Goal: Ask a question: Seek information or help from site administrators or community

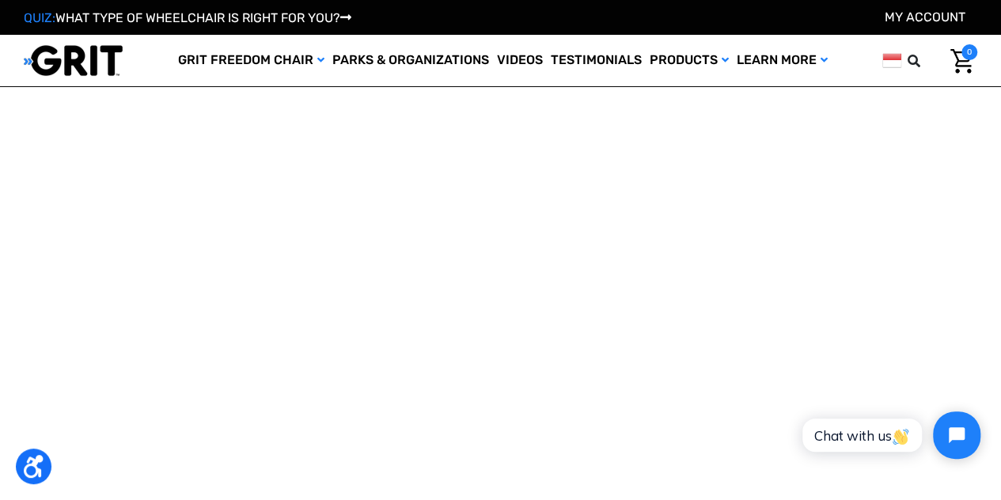
scroll to position [1217, 0]
click at [868, 436] on span "Chat with us" at bounding box center [862, 435] width 96 height 17
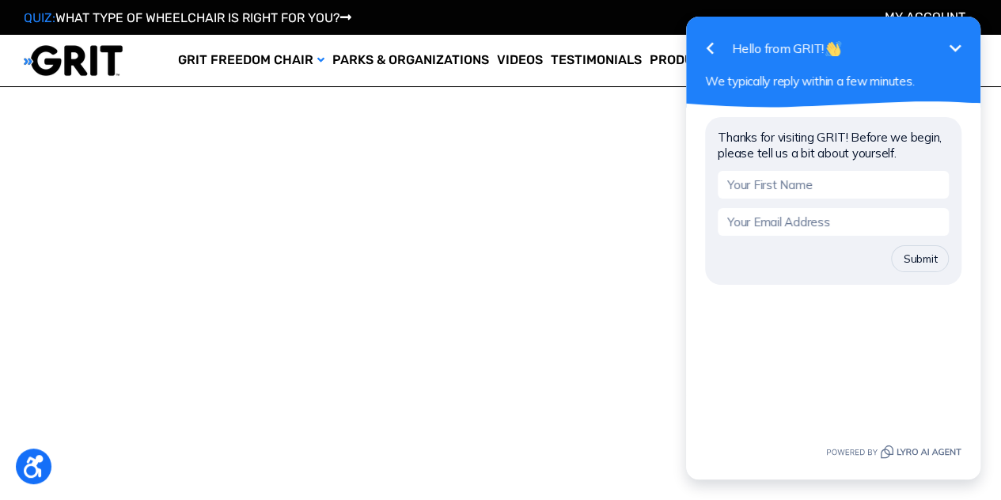
click at [803, 192] on input "text" at bounding box center [833, 185] width 231 height 28
type input "M"
type input "Nora"
click at [782, 222] on input "email" at bounding box center [833, 222] width 231 height 28
type input "noinoyame@gmail.com"
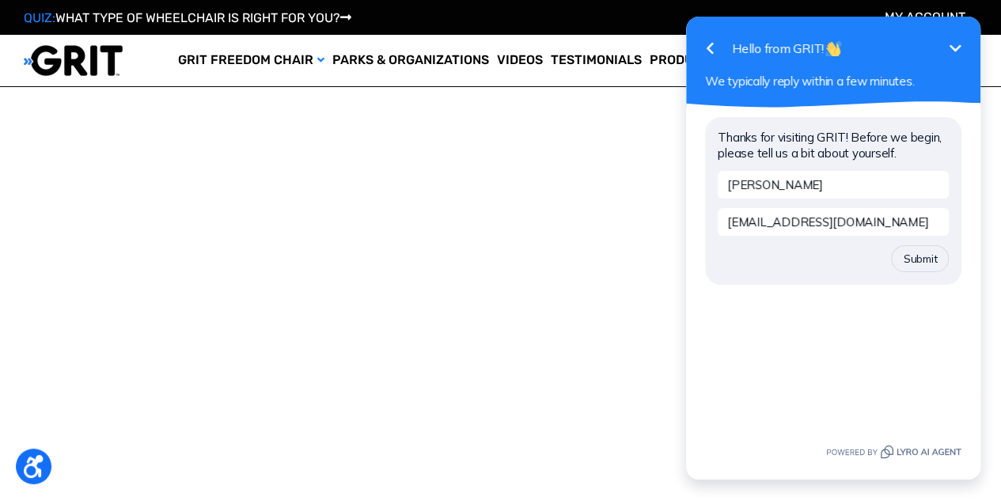
click at [891, 245] on button "Submit" at bounding box center [920, 258] width 58 height 27
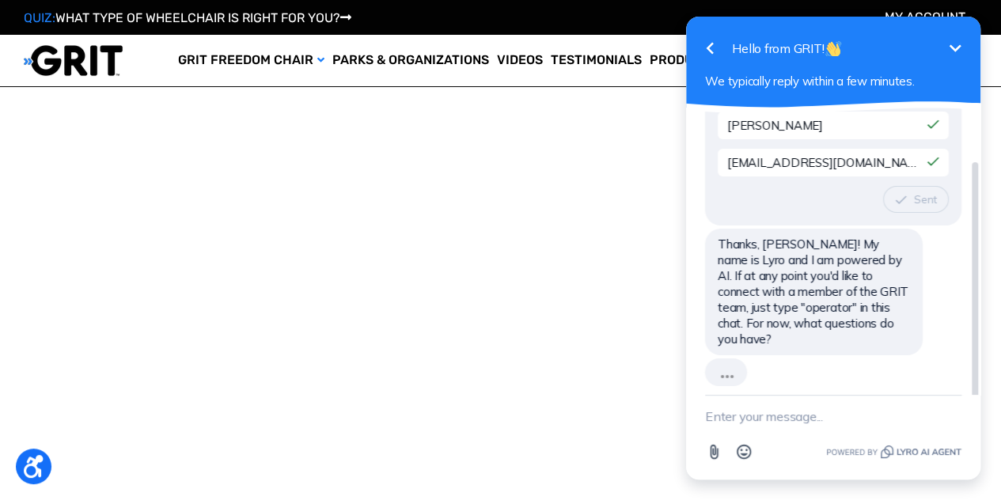
scroll to position [25, 0]
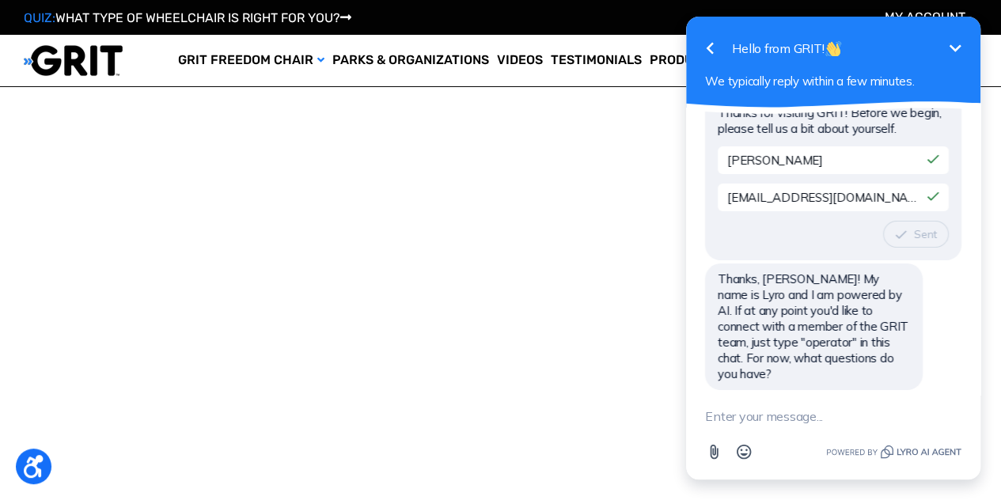
click at [801, 419] on textarea "New message" at bounding box center [833, 416] width 256 height 41
type textarea "hi"
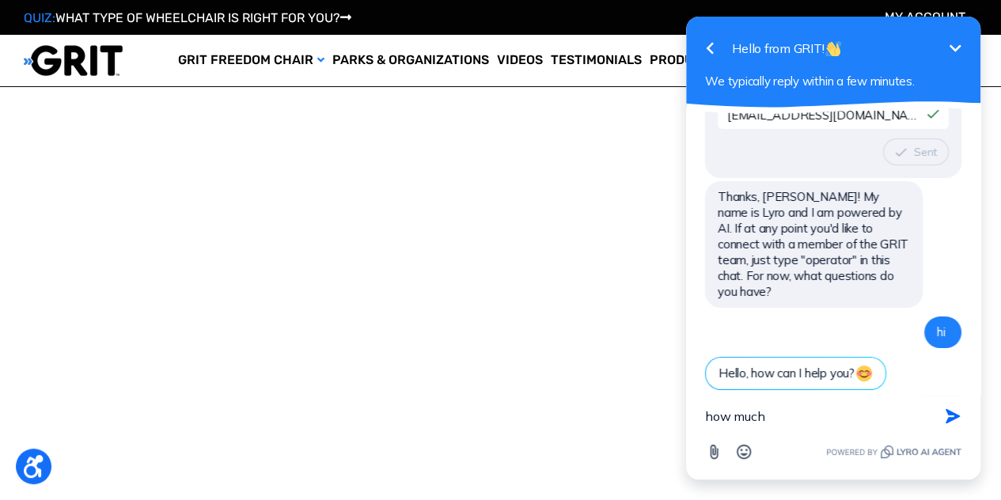
scroll to position [127, 0]
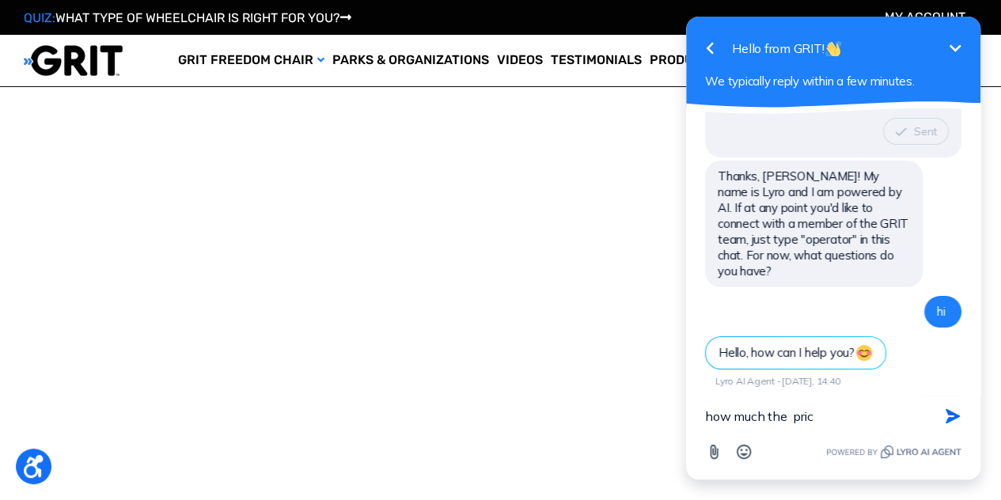
type textarea "how much the price"
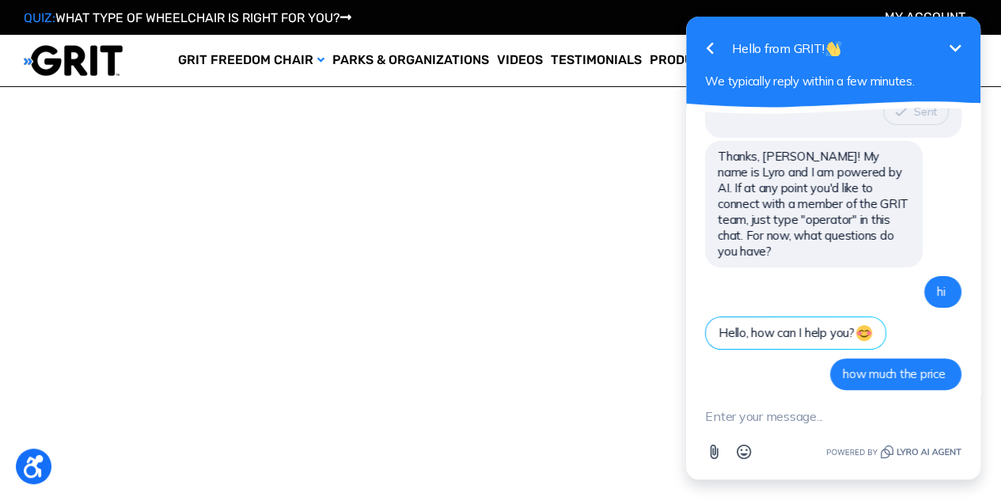
scroll to position [189, 0]
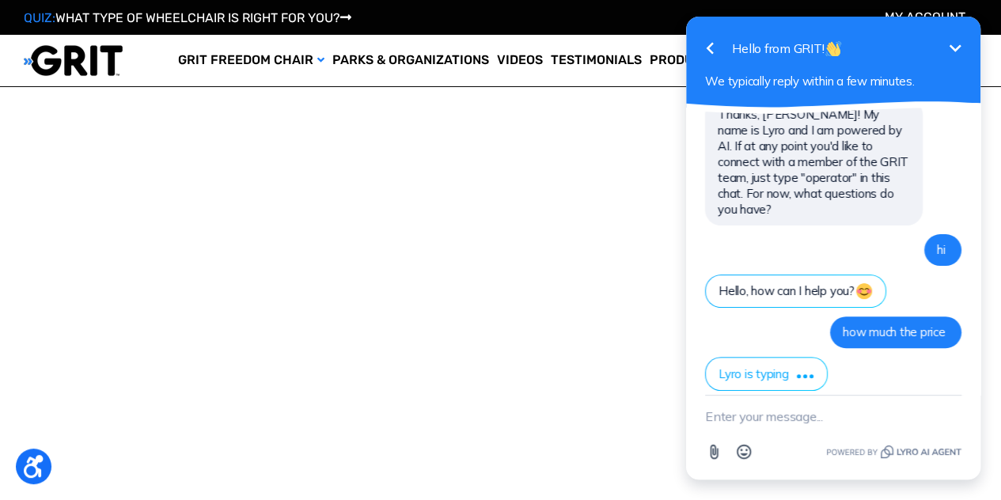
click at [943, 42] on button "Minimize" at bounding box center [955, 48] width 32 height 32
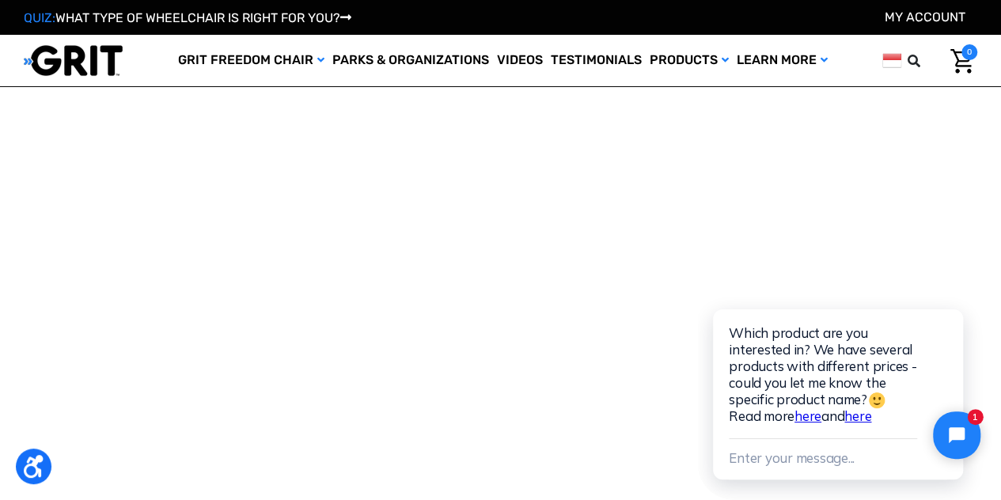
scroll to position [1351, 0]
click at [995, 250] on html "Which product are you interested in? We have several products with different pr…" at bounding box center [849, 371] width 304 height 260
click at [965, 427] on icon "Close chat widget" at bounding box center [966, 435] width 25 height 25
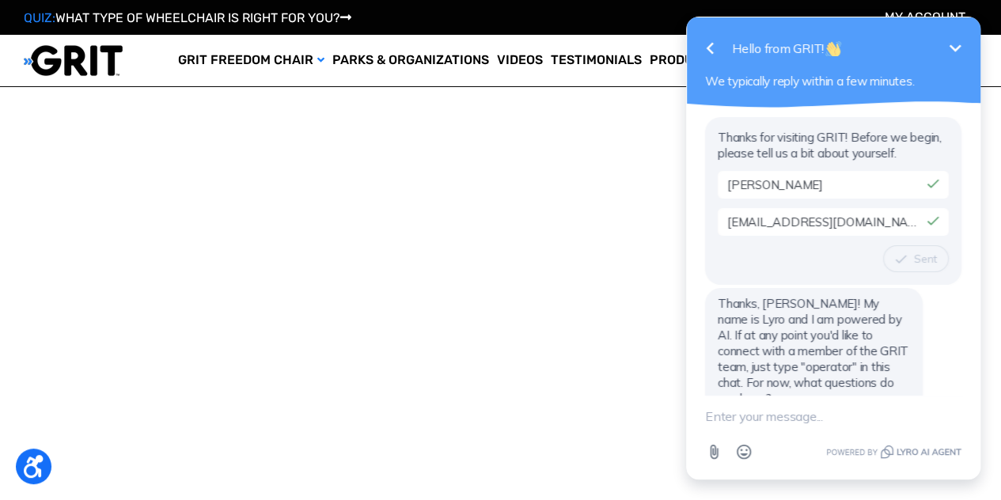
scroll to position [288, 0]
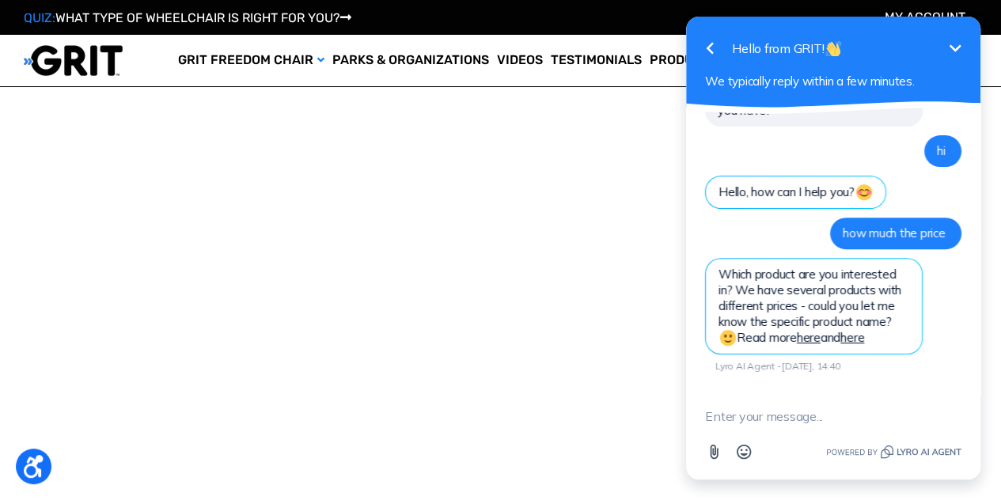
click at [775, 417] on textarea "New message" at bounding box center [833, 416] width 256 height 41
type textarea "e"
type textarea "wheelchair hiking"
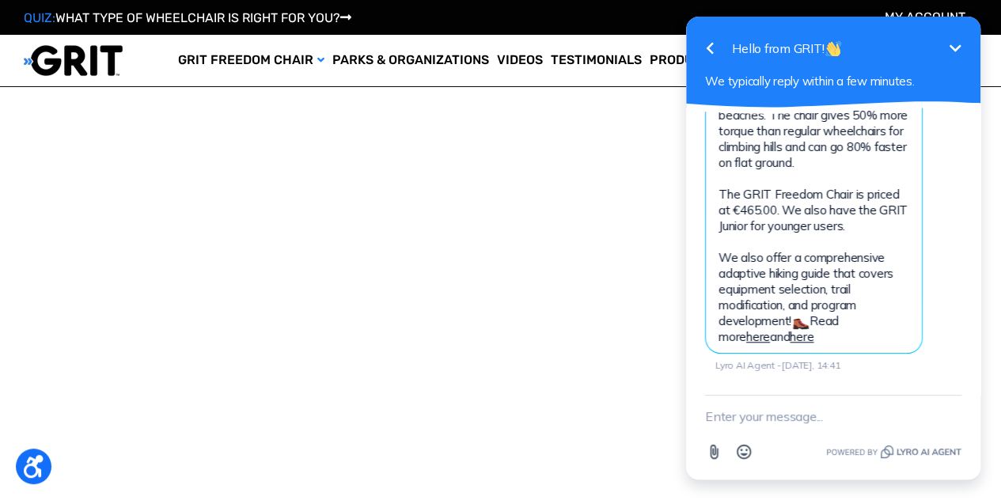
scroll to position [913, 0]
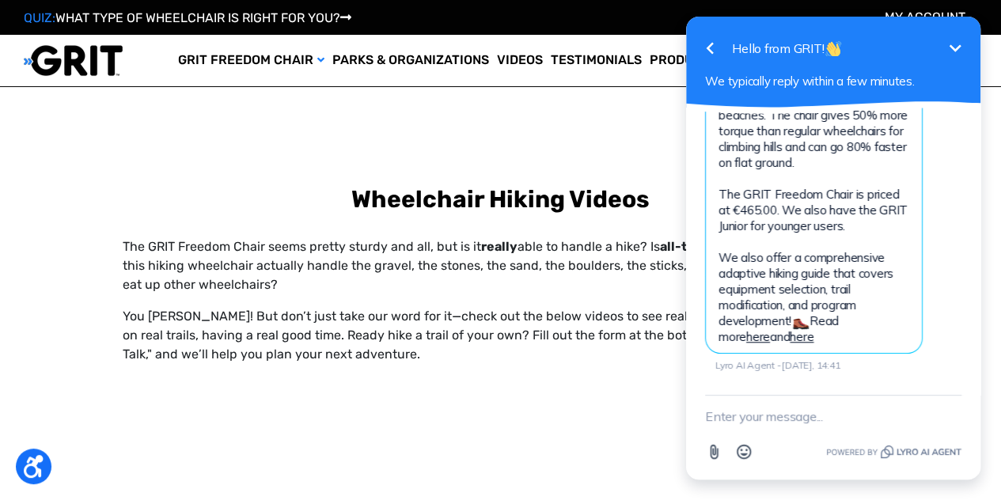
drag, startPoint x: 1000, startPoint y: 181, endPoint x: 979, endPoint y: 180, distance: 20.6
click at [990, 180] on html "Go back Hello from GRIT! Minimize We typically reply within a few minutes. Than…" at bounding box center [834, 250] width 336 height 500
click at [971, 110] on icon at bounding box center [834, 107] width 302 height 19
click at [963, 131] on div "Thanks for visiting GRIT! Before we begin, please tell us a bit about yourself.…" at bounding box center [833, 251] width 294 height 287
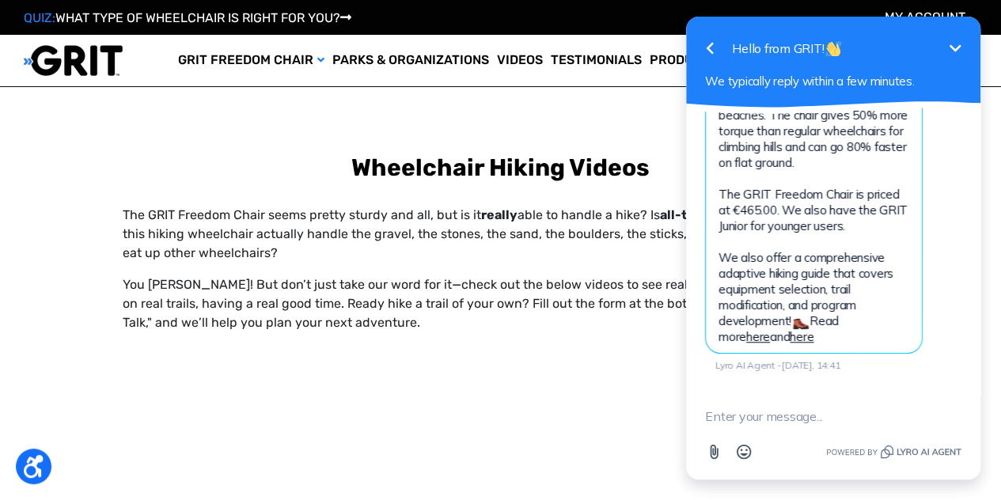
click at [737, 414] on textarea "New message" at bounding box center [833, 416] width 256 height 41
click at [795, 419] on textarea "how much totoal include kuri" at bounding box center [813, 416] width 217 height 41
click at [885, 414] on textarea "how much totol include kuri" at bounding box center [813, 416] width 217 height 41
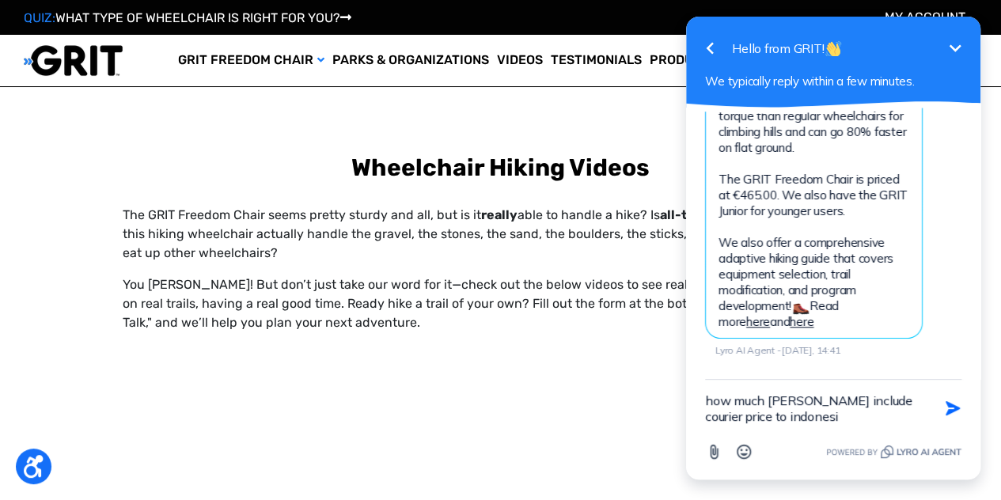
type textarea "how much totol include courier price to indonesia"
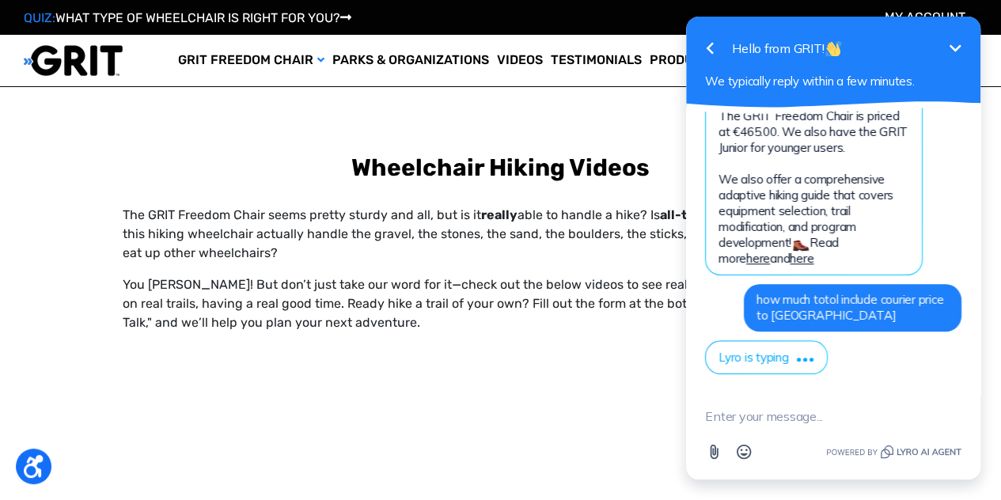
scroll to position [928, 0]
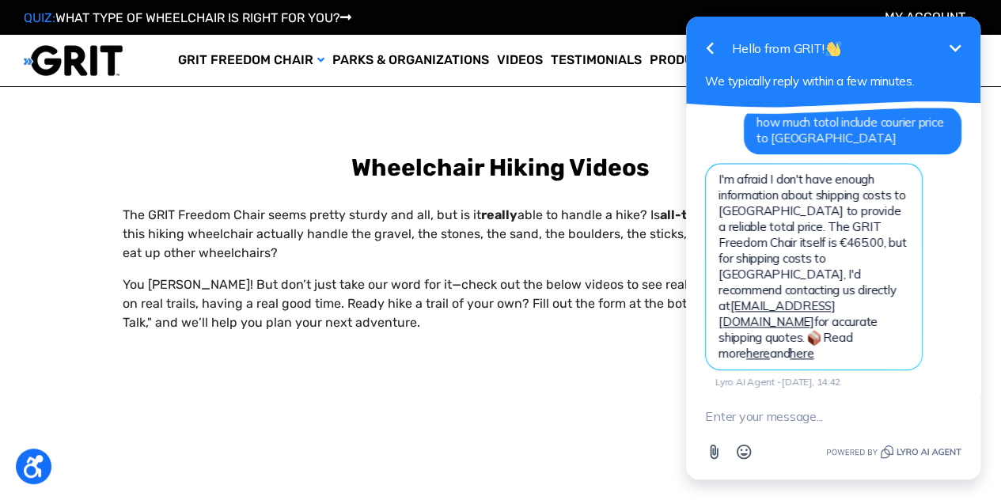
click at [719, 432] on textarea "New message" at bounding box center [833, 416] width 256 height 41
type textarea "how much in indonesia rupiah"
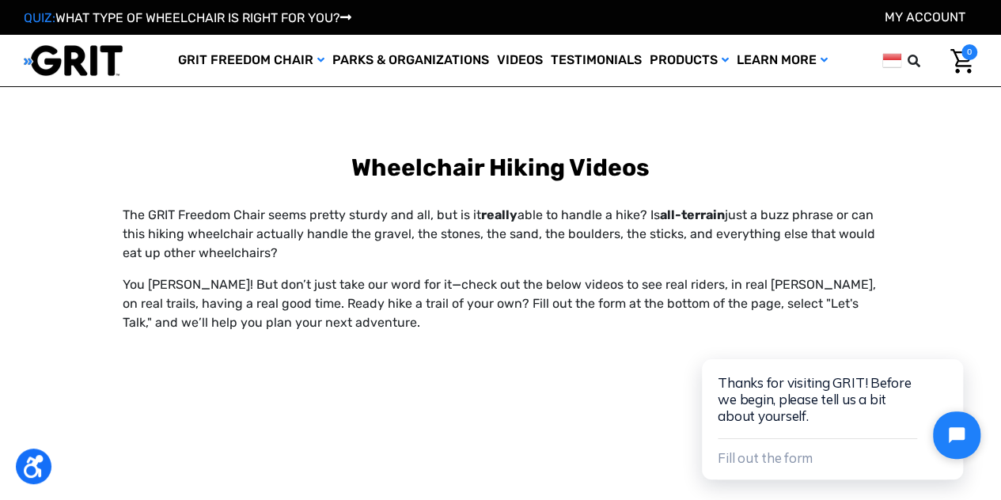
scroll to position [1383, 0]
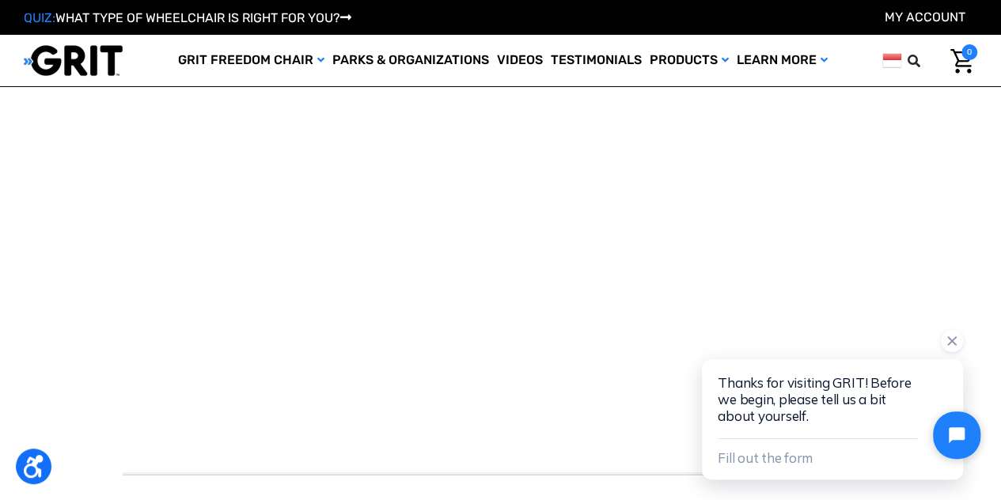
click at [856, 341] on div at bounding box center [832, 348] width 261 height 36
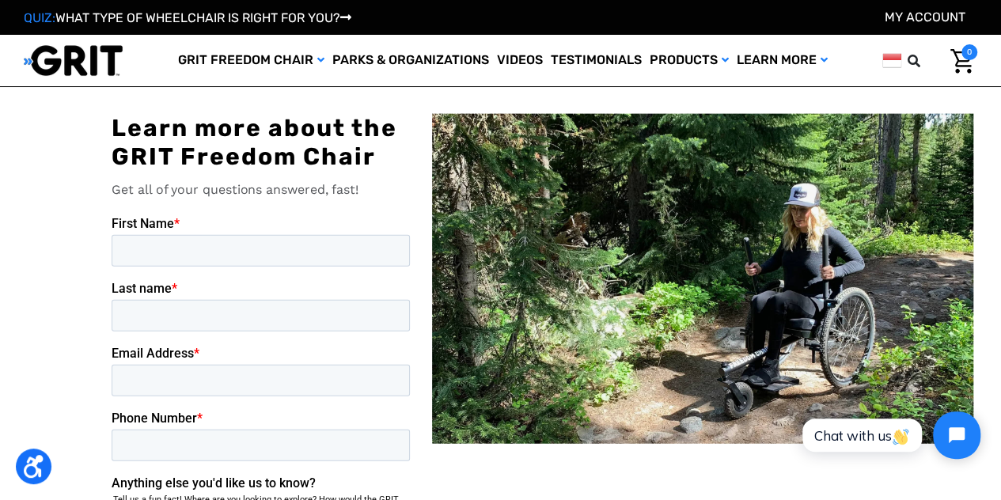
scroll to position [1803, 0]
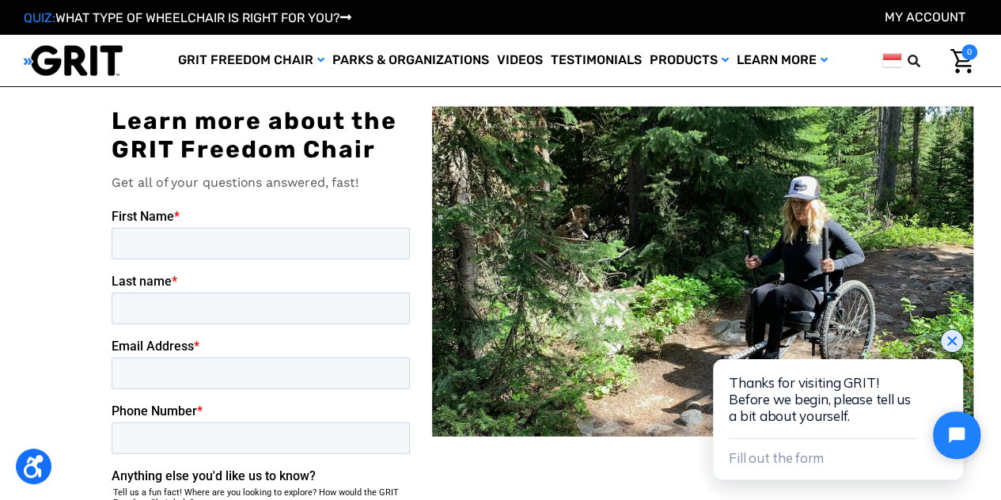
click at [952, 340] on icon "Close chat widget" at bounding box center [951, 340] width 9 height 9
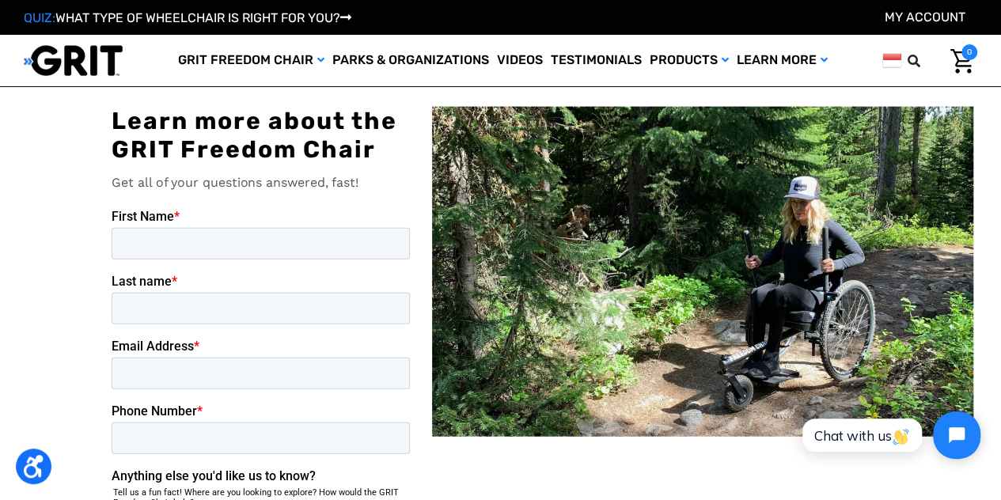
click at [935, 308] on img at bounding box center [702, 272] width 541 height 330
